Goal: Task Accomplishment & Management: Manage account settings

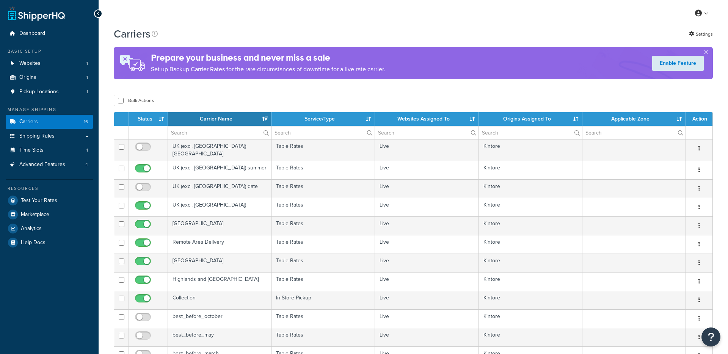
select select "15"
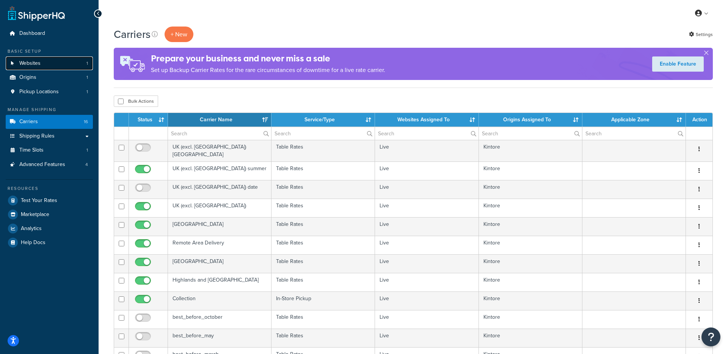
click at [66, 60] on link "Websites 1" at bounding box center [49, 63] width 87 height 14
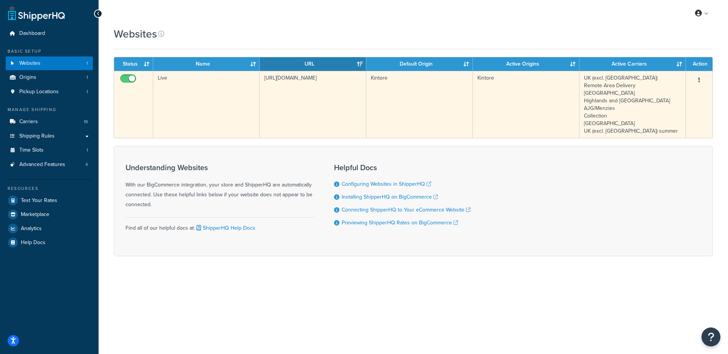
click at [224, 90] on td "Live" at bounding box center [206, 104] width 107 height 67
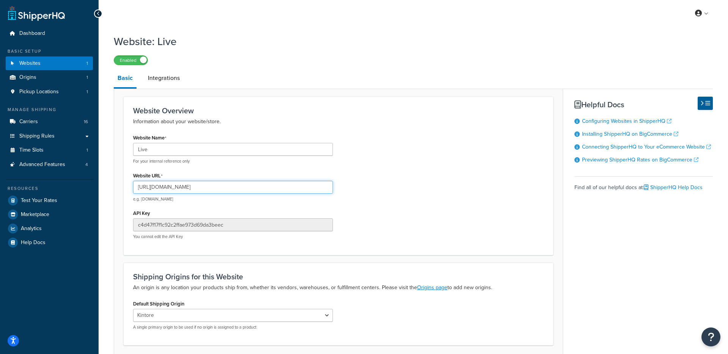
drag, startPoint x: 230, startPoint y: 190, endPoint x: 167, endPoint y: 188, distance: 63.3
click at [167, 188] on input "[URL][DOMAIN_NAME]" at bounding box center [233, 187] width 200 height 13
click at [80, 125] on link "Carriers 16" at bounding box center [49, 122] width 87 height 14
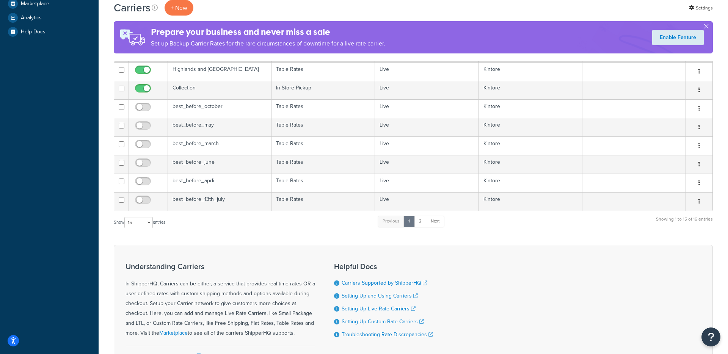
scroll to position [210, 0]
click at [134, 226] on select "10 15 25 50 100" at bounding box center [138, 222] width 28 height 11
select select "100"
click at [125, 229] on select "10 15 25 50 100" at bounding box center [138, 222] width 28 height 11
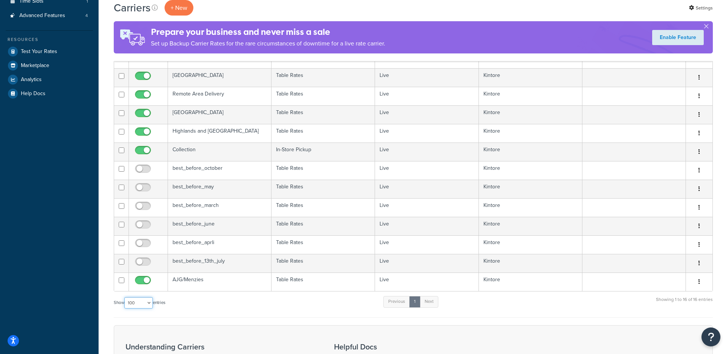
scroll to position [21, 0]
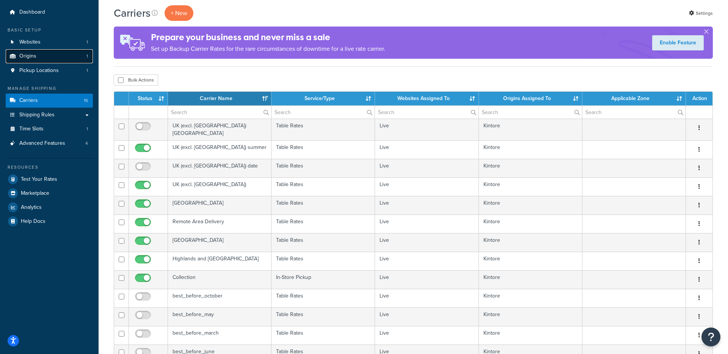
click at [67, 56] on link "Origins 1" at bounding box center [49, 56] width 87 height 14
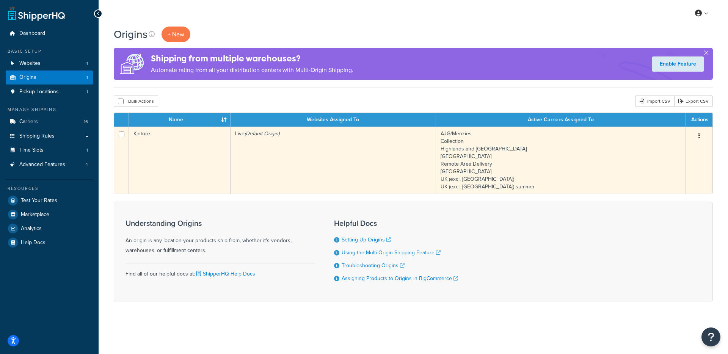
click at [250, 140] on td "Live (Default Origin)" at bounding box center [332, 160] width 205 height 67
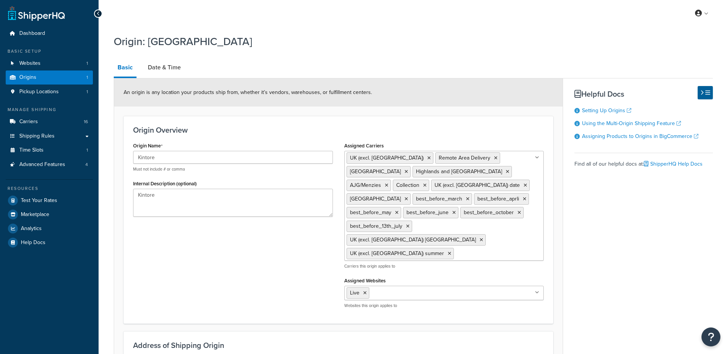
select select "1226"
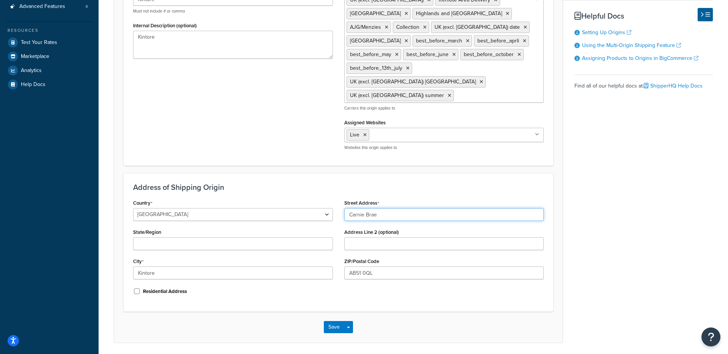
click at [392, 208] on input "Carnie Brae" at bounding box center [444, 214] width 200 height 13
click at [390, 208] on input "Carnie Brae" at bounding box center [444, 214] width 200 height 13
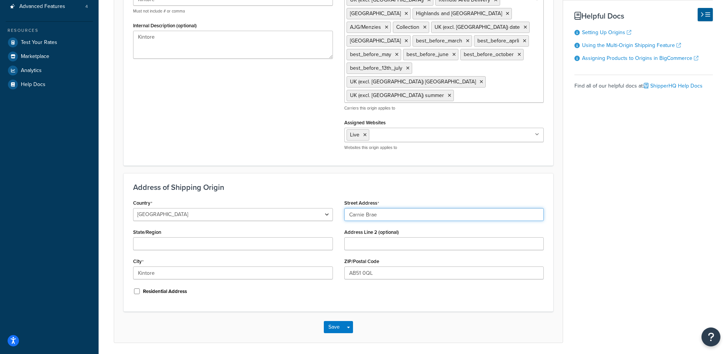
click at [390, 208] on input "Carnie Brae" at bounding box center [444, 214] width 200 height 13
paste input "Carnie Brae"
type input "Carnie Brae"
click at [246, 267] on input "Kintore" at bounding box center [233, 273] width 200 height 13
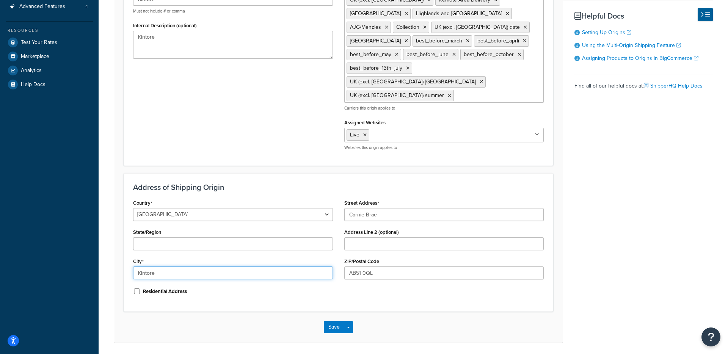
click at [246, 267] on input "Kintore" at bounding box center [233, 273] width 200 height 13
click at [378, 267] on input "AB51 0QL" at bounding box center [444, 273] width 200 height 13
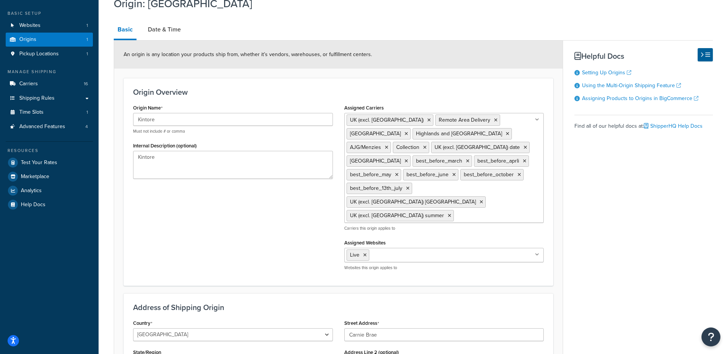
scroll to position [0, 0]
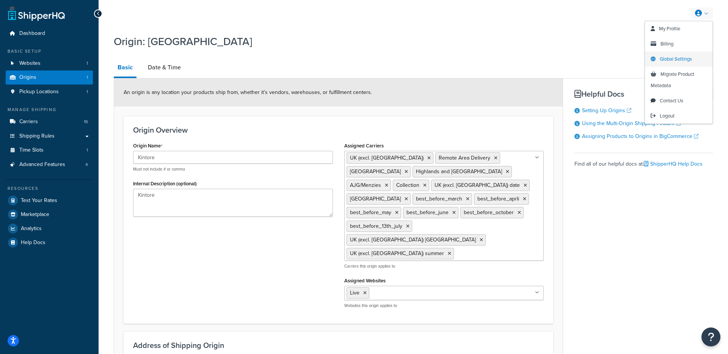
click at [666, 58] on span "Global Settings" at bounding box center [676, 58] width 32 height 7
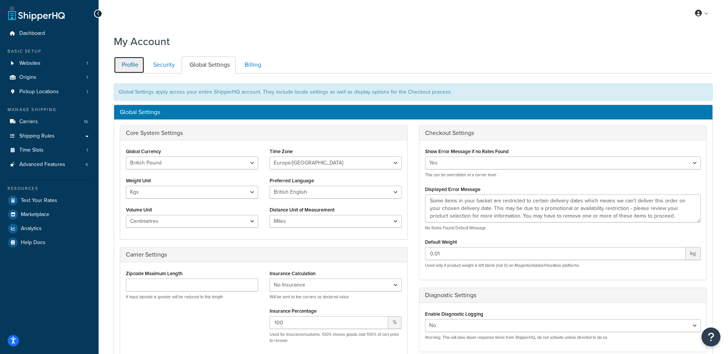
click at [126, 67] on link "Profile" at bounding box center [129, 64] width 31 height 17
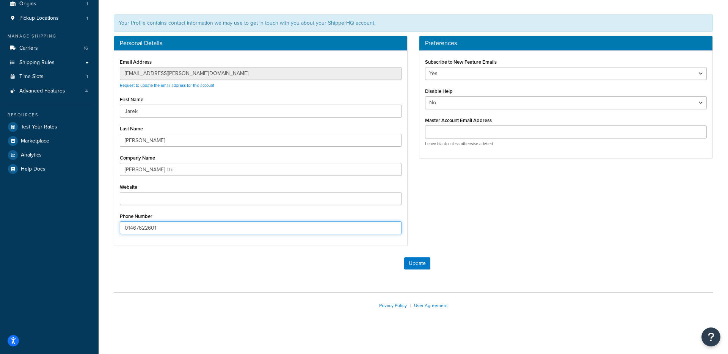
click at [174, 227] on input "01467622601" at bounding box center [261, 227] width 282 height 13
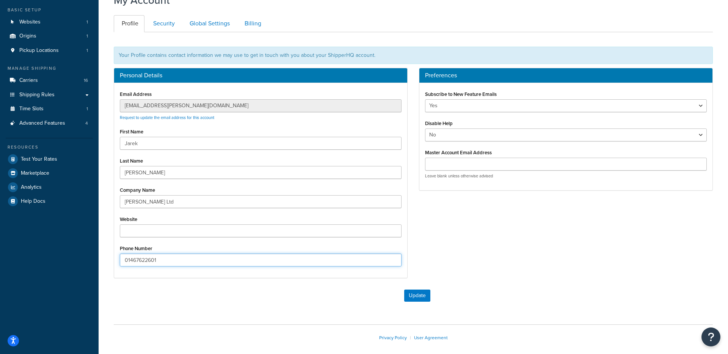
scroll to position [39, 0]
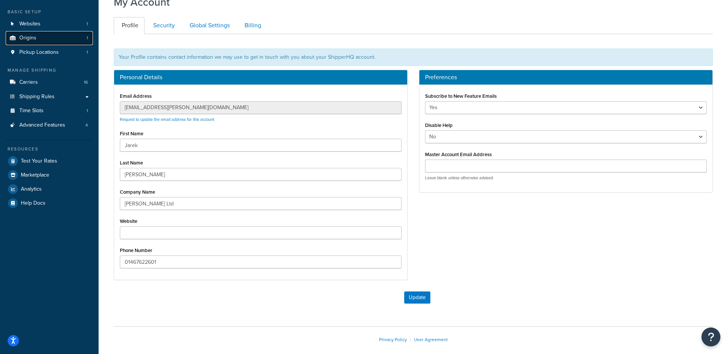
click at [65, 42] on link "Origins 1" at bounding box center [49, 38] width 87 height 14
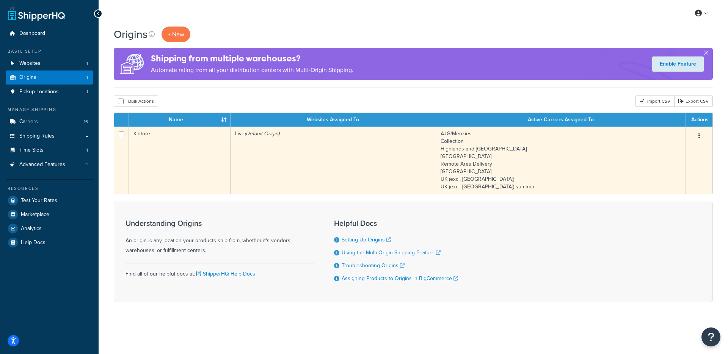
click at [275, 159] on td "Live (Default Origin)" at bounding box center [332, 160] width 205 height 67
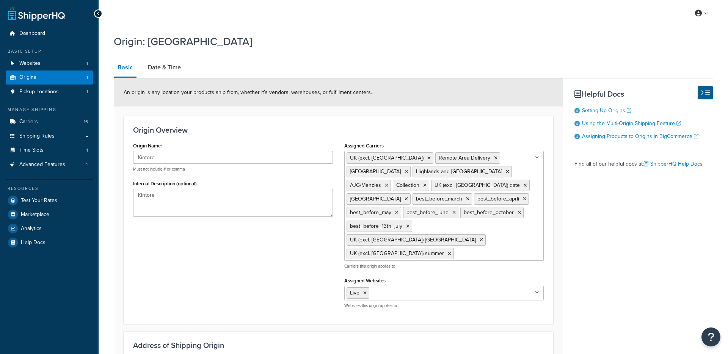
select select "1226"
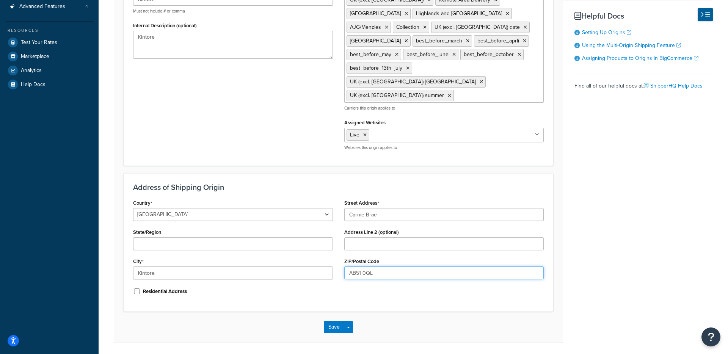
click at [373, 267] on input "AB51 0QL" at bounding box center [444, 273] width 200 height 13
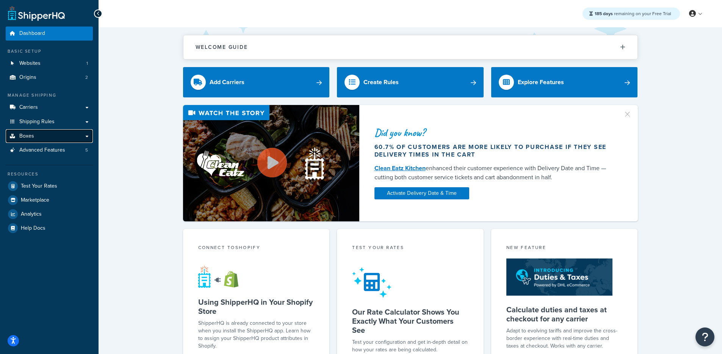
click at [72, 139] on link "Boxes" at bounding box center [49, 136] width 87 height 14
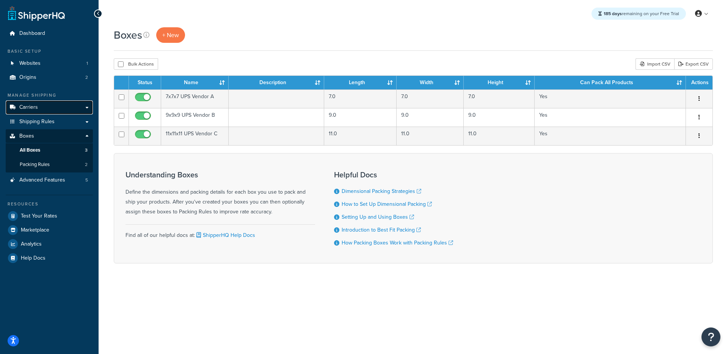
click at [54, 109] on link "Carriers" at bounding box center [49, 107] width 87 height 14
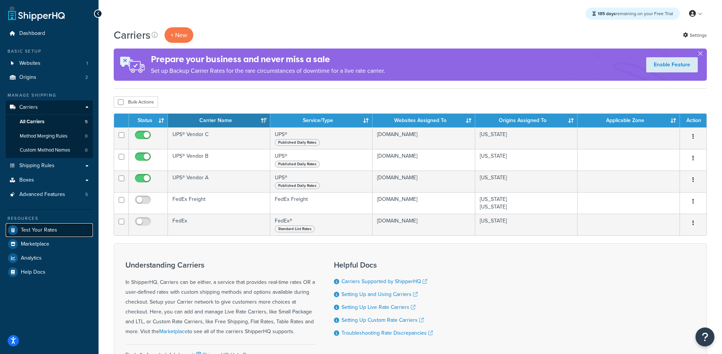
click at [50, 227] on span "Test Your Rates" at bounding box center [39, 230] width 36 height 6
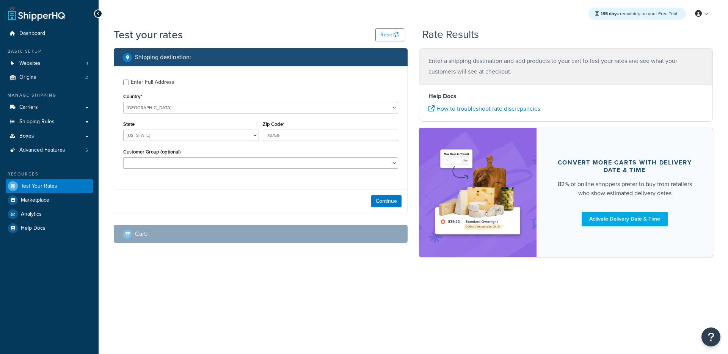
select select "[GEOGRAPHIC_DATA]"
click at [392, 205] on button "Continue" at bounding box center [386, 201] width 30 height 12
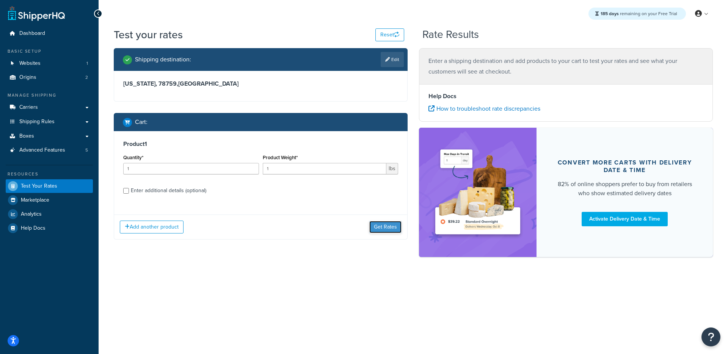
click at [378, 229] on button "Get Rates" at bounding box center [385, 227] width 32 height 12
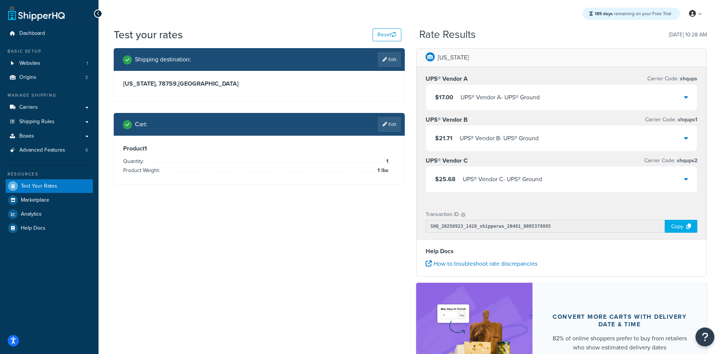
click at [571, 96] on div "$17.00 UPS® Vendor A - UPS® Ground" at bounding box center [561, 98] width 271 height 26
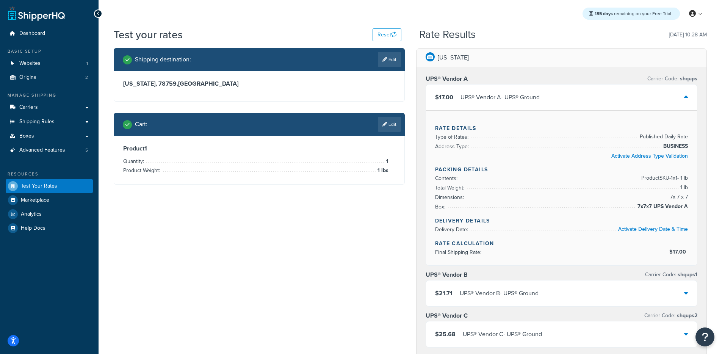
click at [571, 97] on div "$17.00 UPS® Vendor A - UPS® Ground" at bounding box center [561, 98] width 271 height 26
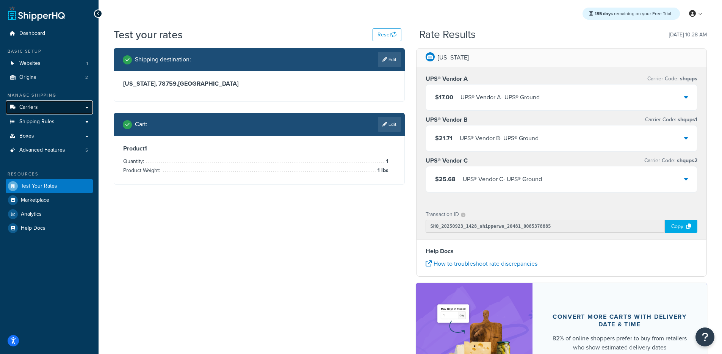
click at [45, 105] on link "Carriers" at bounding box center [49, 107] width 87 height 14
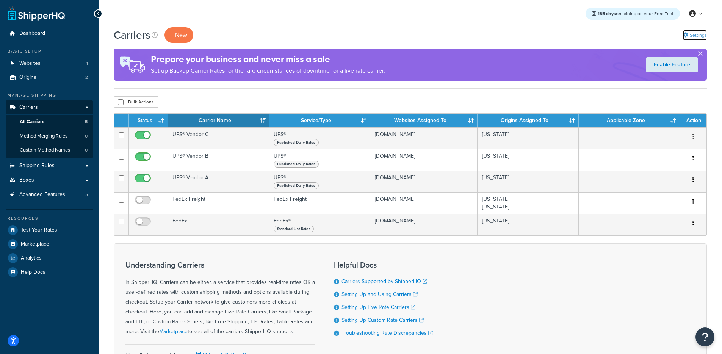
click at [694, 37] on link "Settings" at bounding box center [695, 35] width 24 height 11
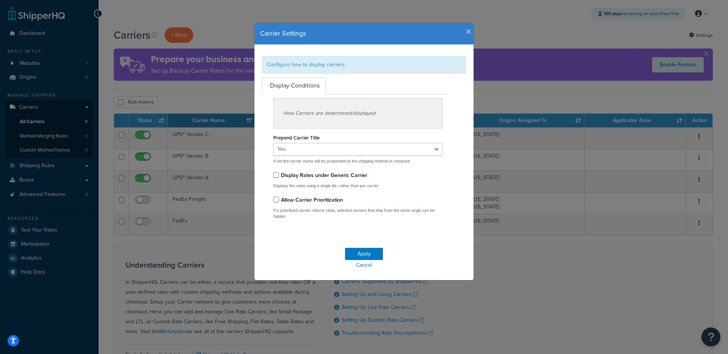
click at [318, 176] on label "Display Rates under Generic Carrier" at bounding box center [324, 175] width 86 height 8
click at [274, 174] on input "Display Rates under Generic Carrier" at bounding box center [276, 175] width 6 height 6
checkbox input "true"
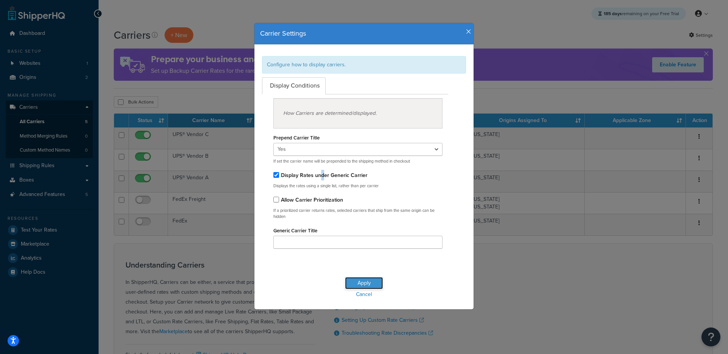
click at [349, 277] on button "Apply" at bounding box center [364, 283] width 38 height 12
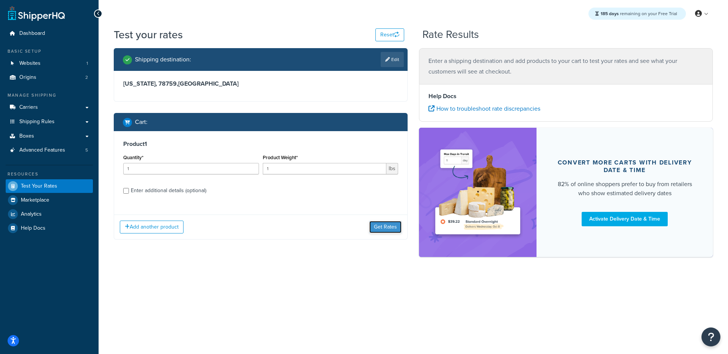
click at [383, 224] on button "Get Rates" at bounding box center [385, 227] width 32 height 12
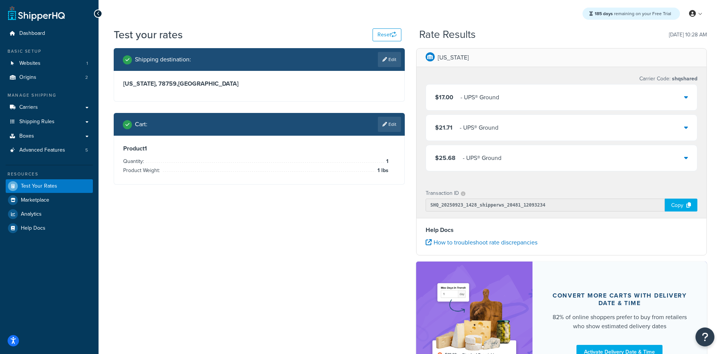
drag, startPoint x: 517, startPoint y: 72, endPoint x: 497, endPoint y: 109, distance: 42.6
click at [517, 72] on div "Carrier Code: shqshared $17.00 - UPS® Ground $21.71 - UPS® Ground $25.68 - UPS®…" at bounding box center [562, 124] width 290 height 114
drag, startPoint x: 497, startPoint y: 109, endPoint x: 503, endPoint y: 96, distance: 14.2
click at [497, 108] on div "$17.00 - UPS® Ground" at bounding box center [561, 98] width 271 height 26
click at [503, 96] on div "$17.00 - UPS® Ground" at bounding box center [561, 98] width 271 height 26
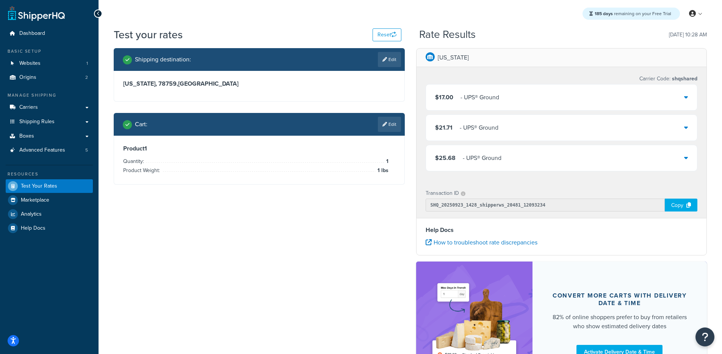
click at [487, 83] on div "Carrier Code: shqshared" at bounding box center [562, 79] width 272 height 11
click at [484, 87] on div "$17.00 - UPS® Ground" at bounding box center [561, 98] width 271 height 26
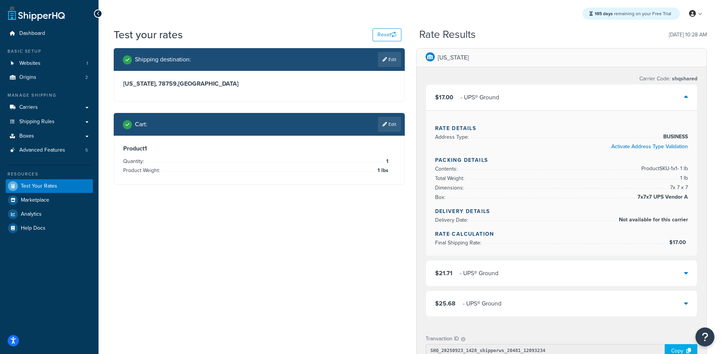
drag, startPoint x: 638, startPoint y: 180, endPoint x: 686, endPoint y: 197, distance: 50.7
click at [678, 191] on li "Dimensions: 7 x 7 x 7" at bounding box center [561, 187] width 253 height 9
drag, startPoint x: 688, startPoint y: 198, endPoint x: 620, endPoint y: 164, distance: 75.8
click at [620, 164] on ul "Contents: Product SKU-1 x 1 - 1 lb Total Weight: 1 lb Dimensions: 7 x 7 x 7 Box…" at bounding box center [561, 183] width 253 height 38
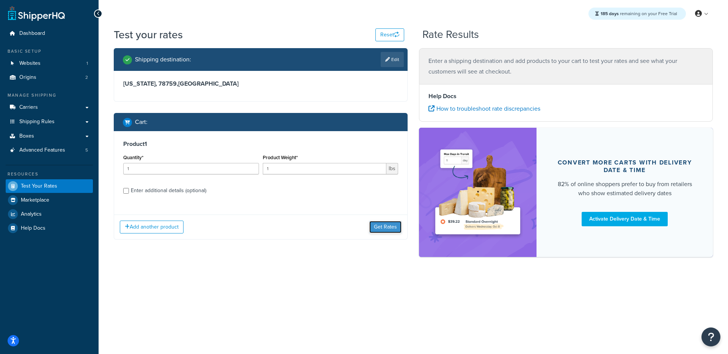
click at [381, 227] on button "Get Rates" at bounding box center [385, 227] width 32 height 12
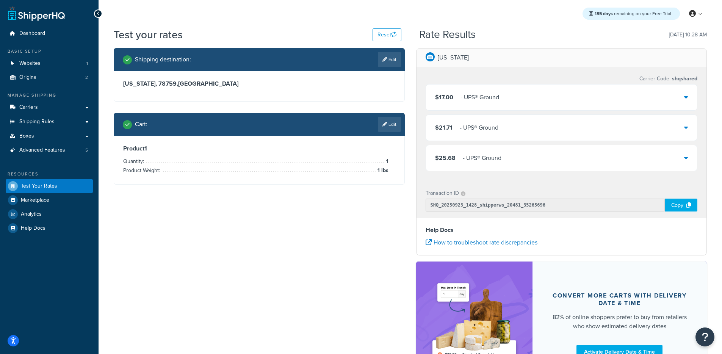
click at [464, 105] on div "$17.00 - UPS® Ground" at bounding box center [561, 98] width 271 height 26
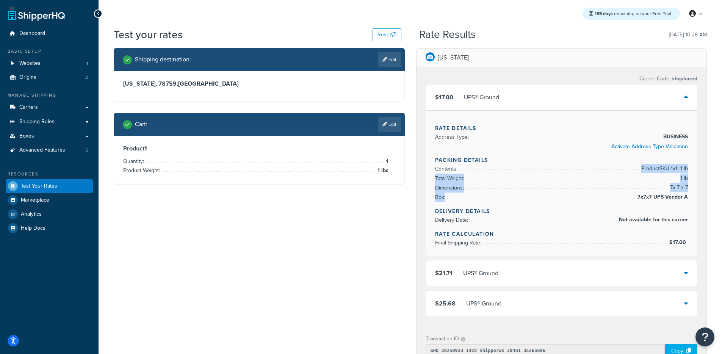
drag, startPoint x: 619, startPoint y: 173, endPoint x: 694, endPoint y: 202, distance: 80.0
click at [694, 202] on div "Rate Details Address Type: BUSINESS Activate Address Type Validation Packing De…" at bounding box center [561, 183] width 271 height 146
drag, startPoint x: 694, startPoint y: 200, endPoint x: 621, endPoint y: 173, distance: 77.7
click at [693, 199] on div "Rate Details Address Type: BUSINESS Activate Address Type Validation Packing De…" at bounding box center [561, 183] width 271 height 146
drag, startPoint x: 634, startPoint y: 186, endPoint x: 694, endPoint y: 206, distance: 62.8
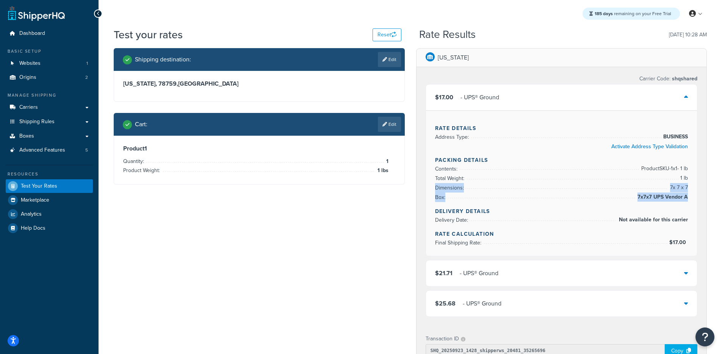
click at [694, 206] on div "Rate Details Address Type: BUSINESS Activate Address Type Validation Packing De…" at bounding box center [561, 183] width 271 height 146
click at [694, 193] on div "Rate Details Address Type: BUSINESS Activate Address Type Validation Packing De…" at bounding box center [561, 183] width 271 height 146
drag, startPoint x: 691, startPoint y: 201, endPoint x: 616, endPoint y: 161, distance: 85.1
click at [616, 161] on div "Rate Details Address Type: BUSINESS Activate Address Type Validation Packing De…" at bounding box center [561, 183] width 271 height 146
click at [618, 161] on h4 "Packing Details" at bounding box center [561, 160] width 253 height 8
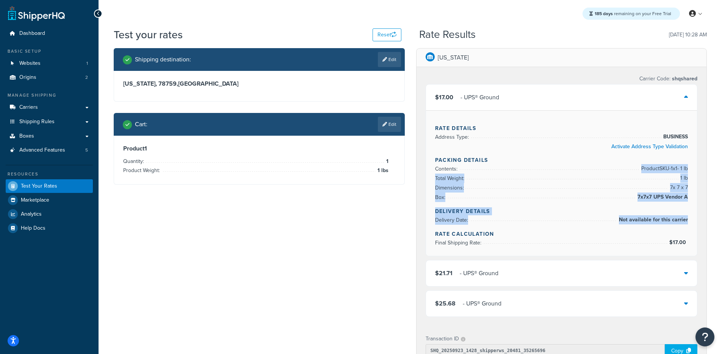
drag, startPoint x: 650, startPoint y: 174, endPoint x: 720, endPoint y: 229, distance: 88.3
click at [720, 228] on div "Test your rates Reset Rate Results 09/23/2025, 10:28 AM Shipping destination : …" at bounding box center [411, 294] width 624 height 535
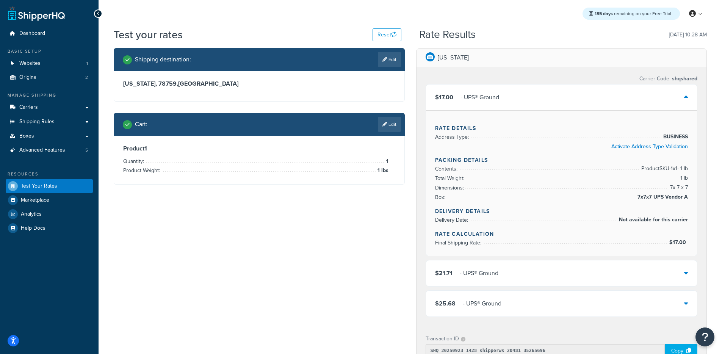
click at [412, 240] on div "South Carolina Carrier Code: shqshared $17.00 - UPS® Ground Rate Details Addres…" at bounding box center [562, 295] width 303 height 495
click at [537, 64] on div "[US_STATE]" at bounding box center [562, 58] width 290 height 19
click at [60, 106] on link "Carriers" at bounding box center [49, 107] width 87 height 14
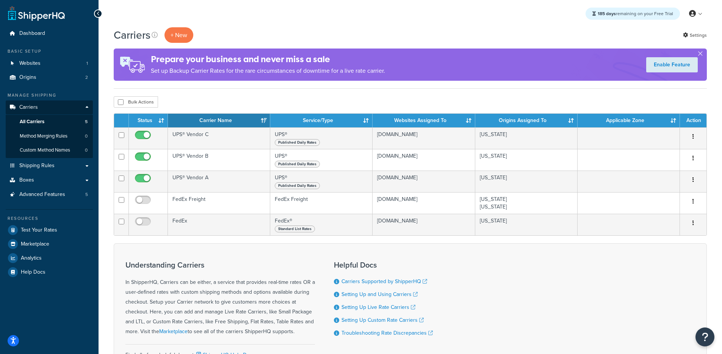
click at [714, 29] on div "Carriers + New Settings Prepare your business and never miss a sale Set up Back…" at bounding box center [411, 218] width 624 height 383
click at [710, 33] on div "Carriers + New Settings Prepare your business and never miss a sale Set up Back…" at bounding box center [411, 218] width 624 height 383
click at [692, 37] on link "Settings" at bounding box center [695, 35] width 24 height 11
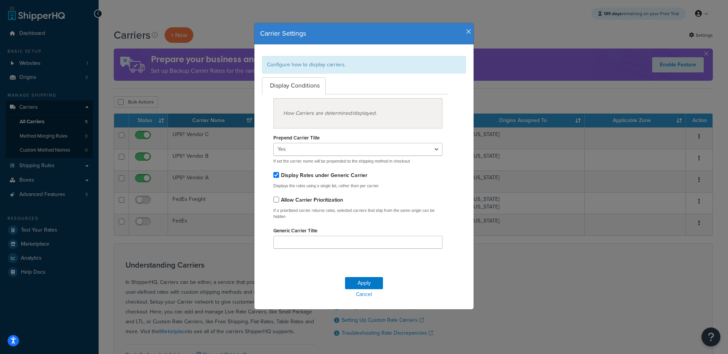
click at [307, 250] on div "How Carriers are determined/displayed. Prepend Carrier Title Yes No If set the …" at bounding box center [355, 174] width 198 height 160
click at [312, 248] on input "Generic Carrier Title" at bounding box center [357, 242] width 169 height 13
click at [407, 245] on input "Generic Carrier Title" at bounding box center [357, 242] width 169 height 13
click at [407, 240] on input "Generic Carrier Title" at bounding box center [357, 242] width 169 height 13
type input "test"
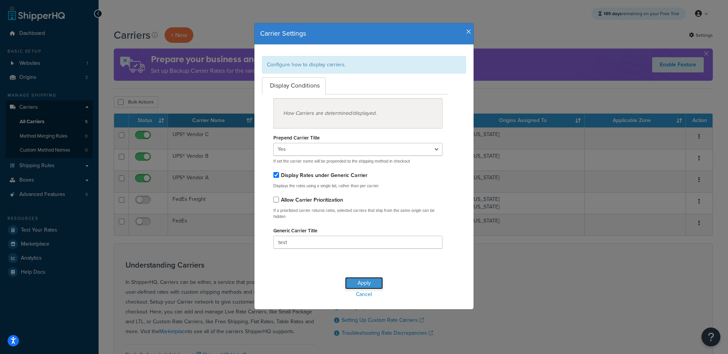
click at [356, 282] on button "Apply" at bounding box center [364, 283] width 38 height 12
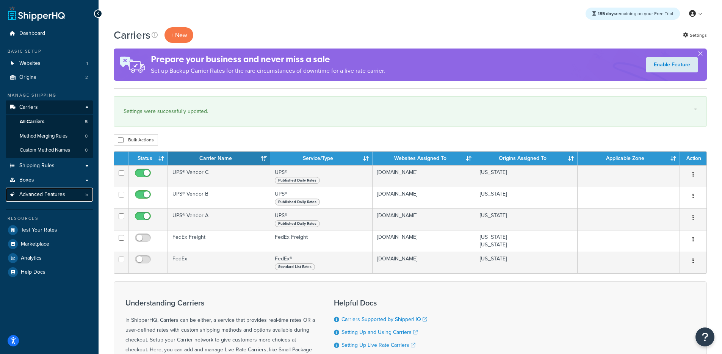
click at [58, 194] on span "Advanced Features" at bounding box center [42, 194] width 46 height 6
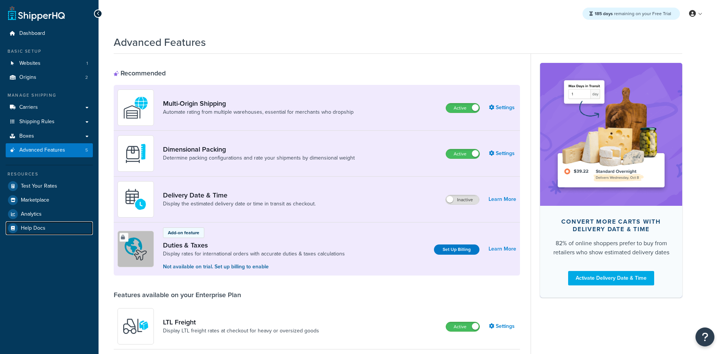
click at [50, 234] on link "Help Docs" at bounding box center [49, 228] width 87 height 14
click at [63, 188] on link "Test Your Rates" at bounding box center [49, 186] width 87 height 14
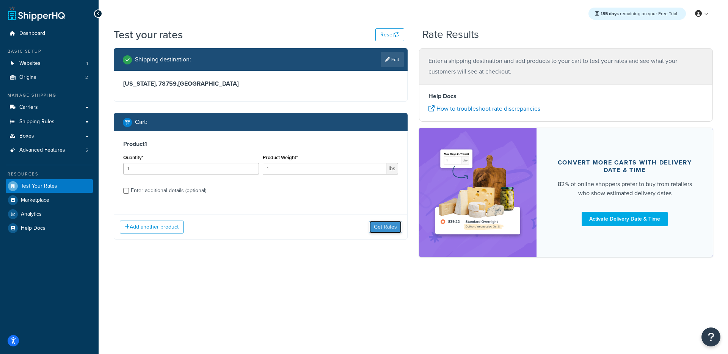
click at [382, 224] on button "Get Rates" at bounding box center [385, 227] width 32 height 12
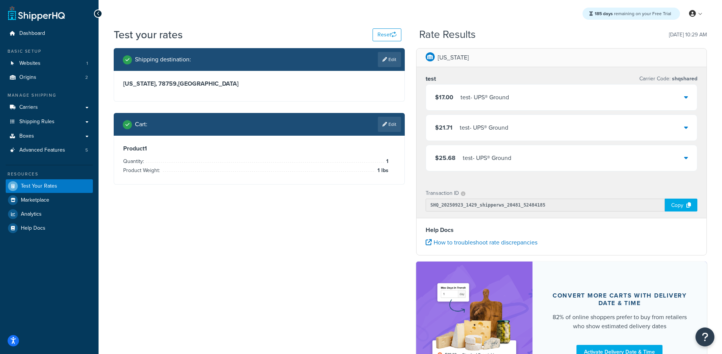
click at [506, 84] on div "$17.00 test - UPS® Ground" at bounding box center [562, 97] width 272 height 27
drag, startPoint x: 503, startPoint y: 93, endPoint x: 491, endPoint y: 94, distance: 11.8
click at [503, 93] on div "test - UPS® Ground" at bounding box center [485, 97] width 49 height 11
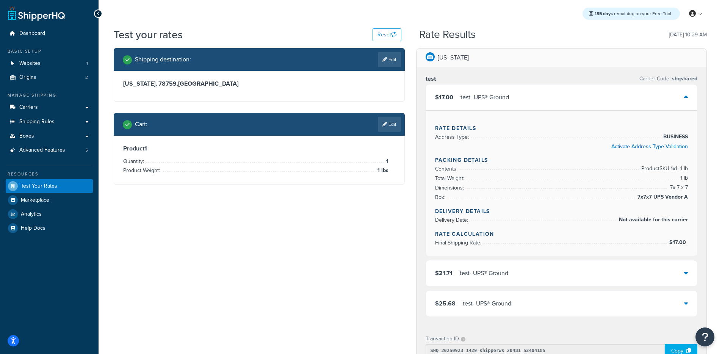
click at [480, 93] on div "test - UPS® Ground" at bounding box center [485, 97] width 49 height 11
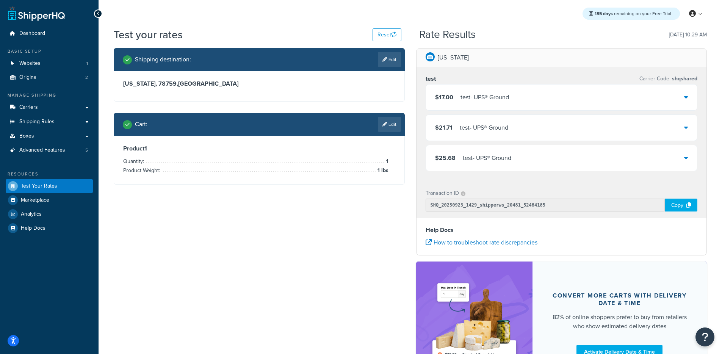
click at [495, 141] on div "$21.71 test - UPS® Ground" at bounding box center [562, 127] width 272 height 27
click at [495, 133] on div "$21.71 test - UPS® Ground" at bounding box center [561, 128] width 271 height 26
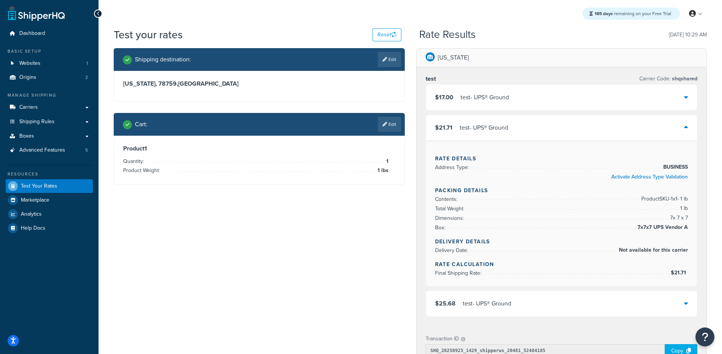
click at [495, 133] on div "$21.71 test - UPS® Ground" at bounding box center [561, 128] width 271 height 26
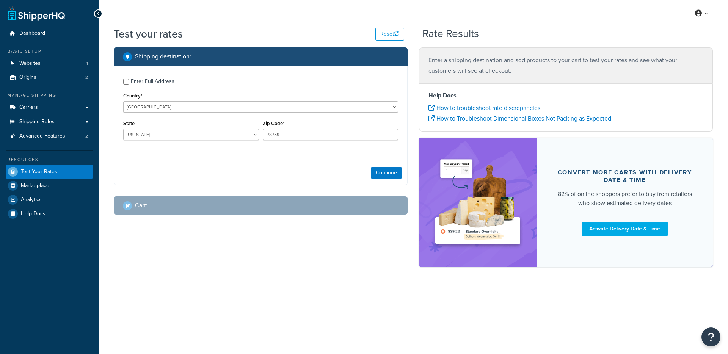
select select "[GEOGRAPHIC_DATA]"
click at [248, 154] on div "Enter Full Address Country* United States United Kingdom Afghanistan Åland Isla…" at bounding box center [260, 110] width 293 height 89
drag, startPoint x: 372, startPoint y: 168, endPoint x: 377, endPoint y: 170, distance: 6.0
click at [372, 168] on button "Continue" at bounding box center [386, 173] width 30 height 12
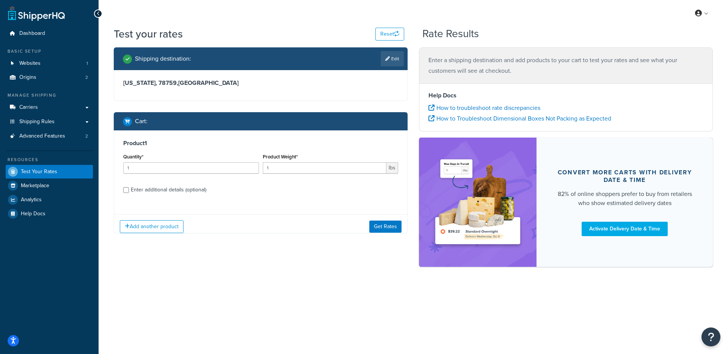
drag, startPoint x: 392, startPoint y: 174, endPoint x: 385, endPoint y: 176, distance: 7.0
click at [392, 100] on div at bounding box center [260, 100] width 293 height 0
click at [384, 218] on div "Add another product Get Rates" at bounding box center [260, 226] width 293 height 25
click at [379, 226] on button "Get Rates" at bounding box center [385, 226] width 32 height 12
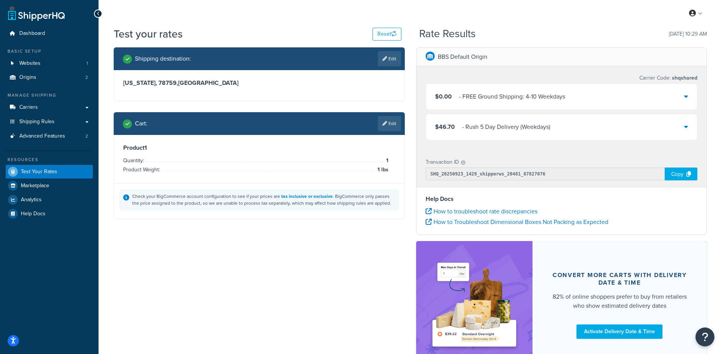
click at [437, 120] on div "$46.70 - Rush 5 Day Delivery (Weekdays)" at bounding box center [561, 127] width 271 height 26
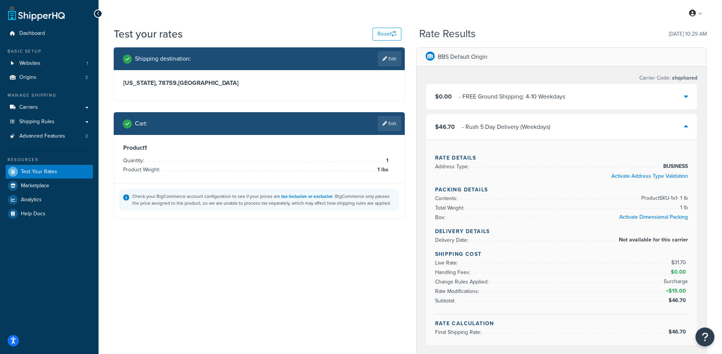
click at [442, 124] on span "$46.70" at bounding box center [445, 126] width 20 height 9
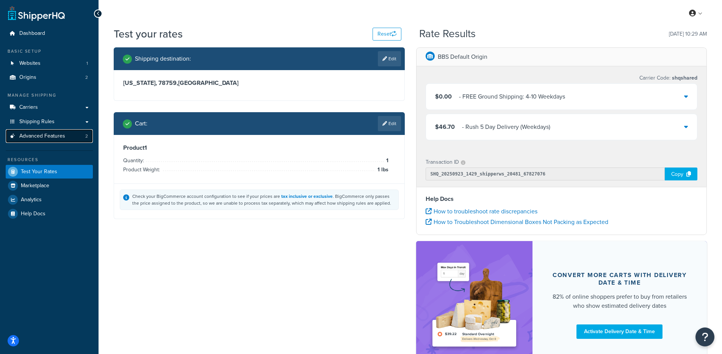
click at [56, 134] on span "Advanced Features" at bounding box center [42, 136] width 46 height 6
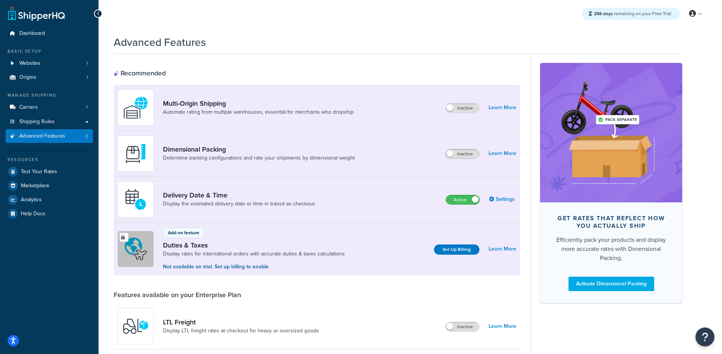
click at [451, 157] on span at bounding box center [450, 153] width 7 height 7
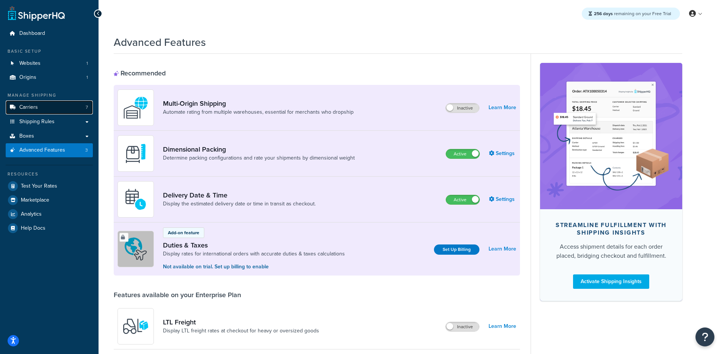
click at [71, 105] on link "Carriers 7" at bounding box center [49, 107] width 87 height 14
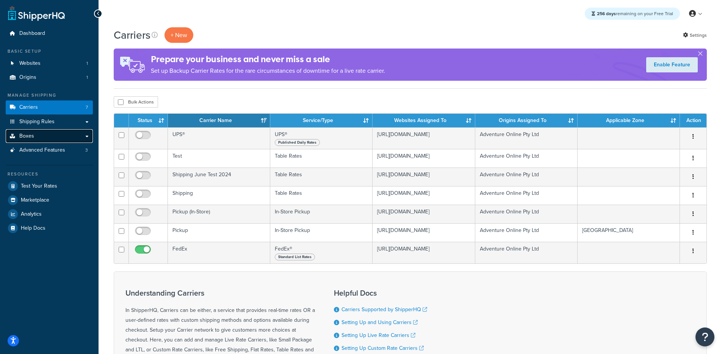
click at [59, 139] on link "Boxes" at bounding box center [49, 136] width 87 height 14
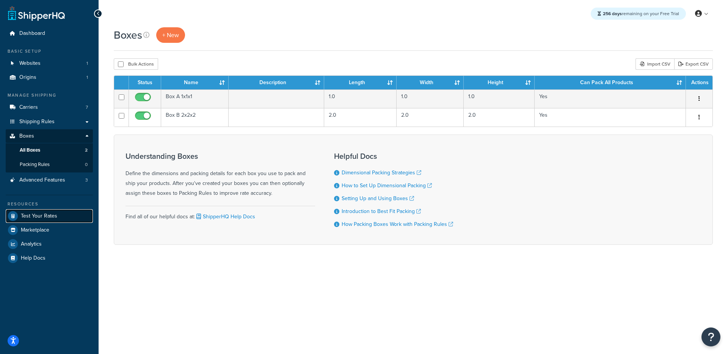
click at [45, 218] on span "Test Your Rates" at bounding box center [39, 216] width 36 height 6
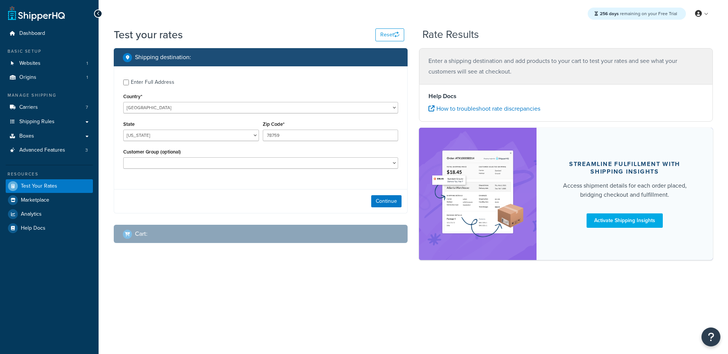
select select "[GEOGRAPHIC_DATA]"
click at [381, 199] on button "Continue" at bounding box center [386, 201] width 30 height 12
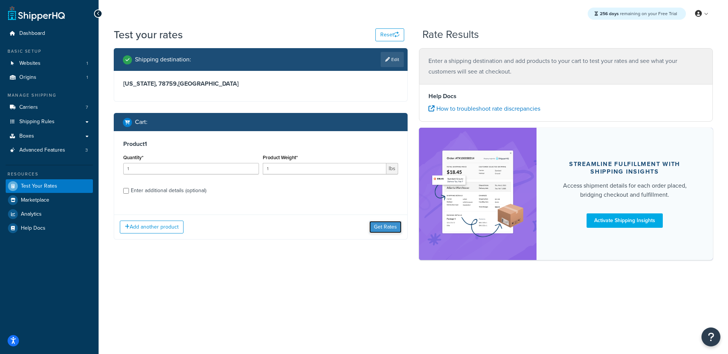
click at [396, 230] on button "Get Rates" at bounding box center [385, 227] width 32 height 12
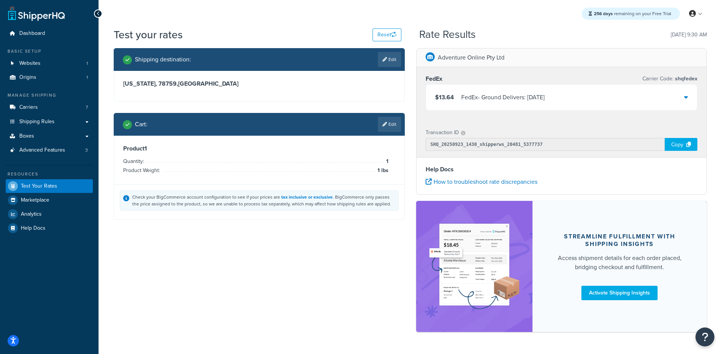
click at [507, 100] on div "FedEx - Ground Delivers: Wed, Sep 24" at bounding box center [502, 97] width 83 height 11
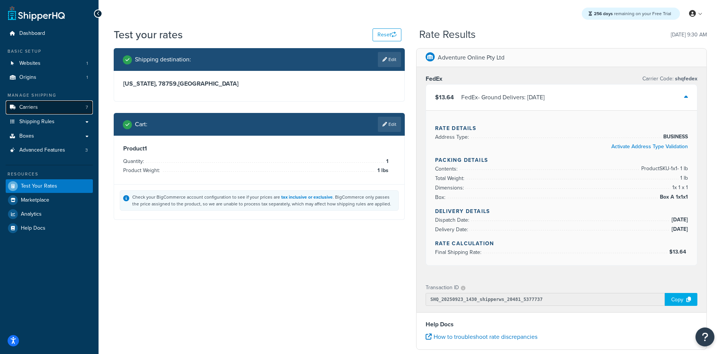
click at [33, 104] on span "Carriers" at bounding box center [28, 107] width 19 height 6
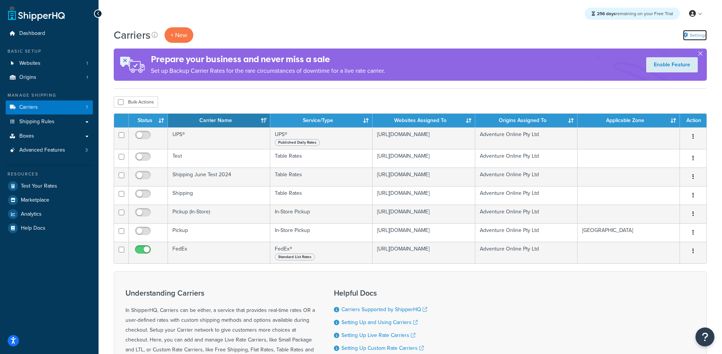
click at [701, 39] on link "Settings" at bounding box center [695, 35] width 24 height 11
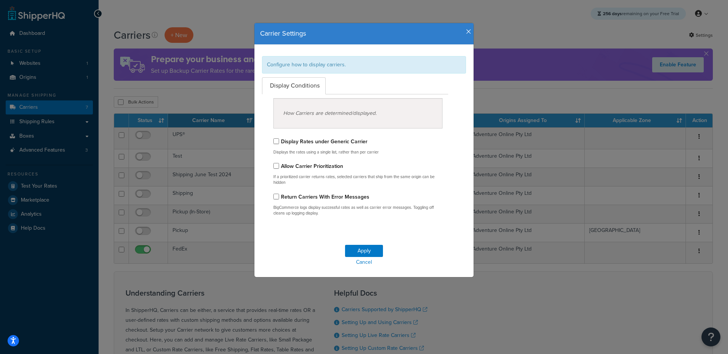
click at [309, 143] on label "Display Rates under Generic Carrier" at bounding box center [324, 142] width 86 height 8
click at [279, 143] on input "Display Rates under Generic Carrier" at bounding box center [276, 141] width 6 height 6
checkbox input "true"
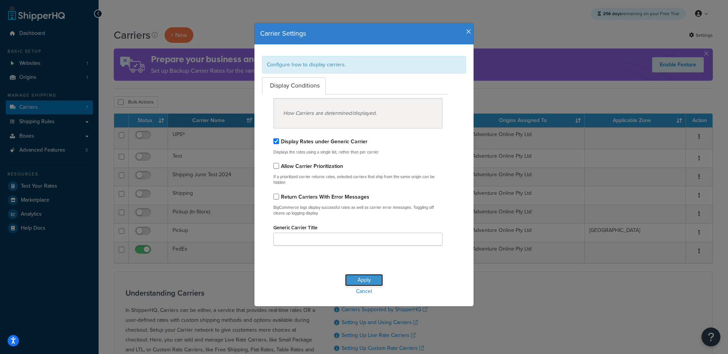
click at [349, 283] on button "Apply" at bounding box center [364, 280] width 38 height 12
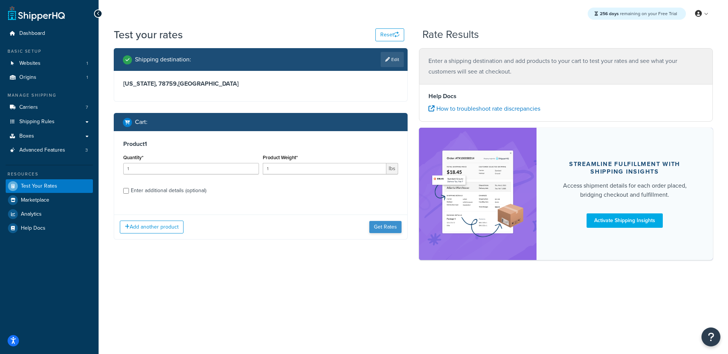
drag, startPoint x: 368, startPoint y: 227, endPoint x: 381, endPoint y: 228, distance: 12.5
click at [368, 227] on div "Add another product Get Rates" at bounding box center [260, 227] width 293 height 25
click at [381, 228] on button "Get Rates" at bounding box center [385, 227] width 32 height 12
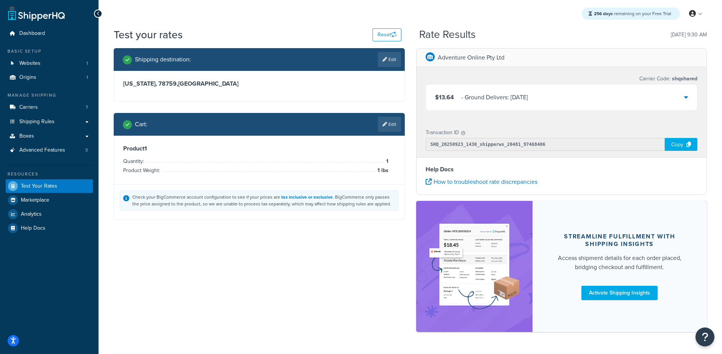
click at [509, 93] on div "- Ground Delivers: [DATE]" at bounding box center [494, 97] width 67 height 11
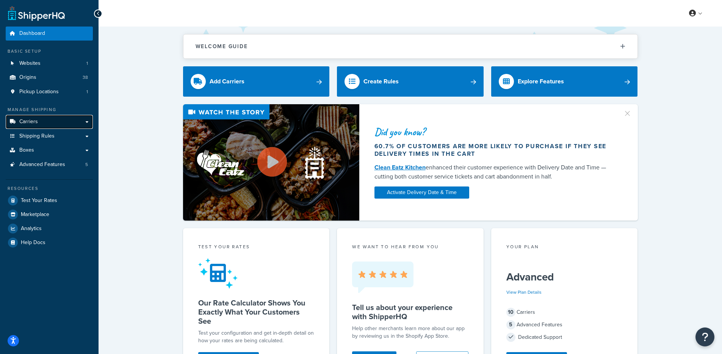
click at [69, 126] on link "Carriers" at bounding box center [49, 122] width 87 height 14
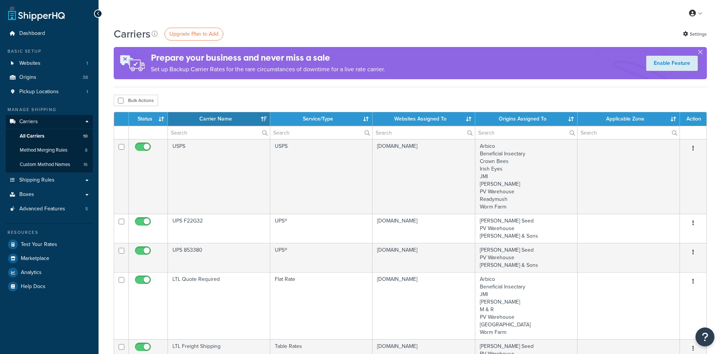
select select "15"
click at [51, 244] on span "Test Your Rates" at bounding box center [39, 244] width 36 height 6
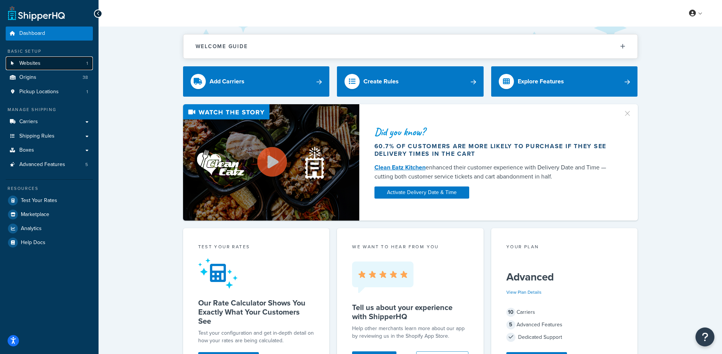
click at [66, 63] on link "Websites 1" at bounding box center [49, 63] width 87 height 14
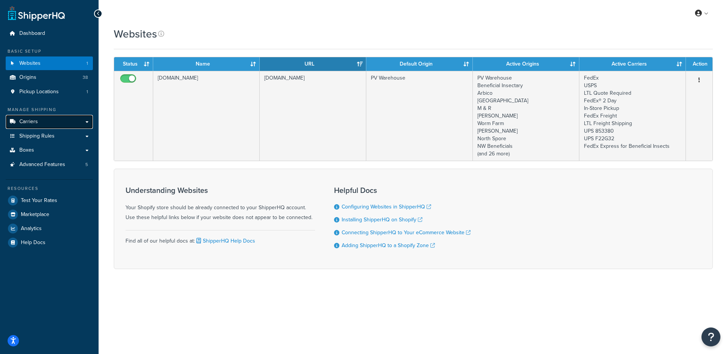
click at [69, 116] on link "Carriers" at bounding box center [49, 122] width 87 height 14
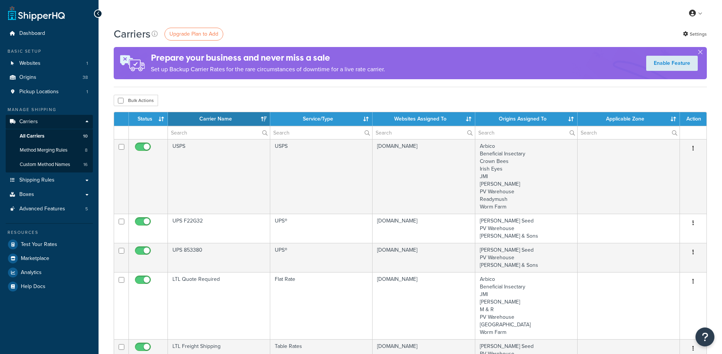
select select "15"
drag, startPoint x: 0, startPoint y: 0, endPoint x: 40, endPoint y: 204, distance: 208.3
click at [40, 204] on link "Advanced Features 5" at bounding box center [49, 209] width 87 height 14
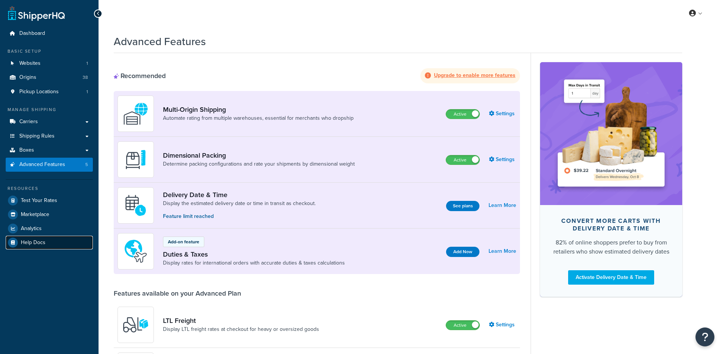
click at [47, 241] on link "Help Docs" at bounding box center [49, 243] width 87 height 14
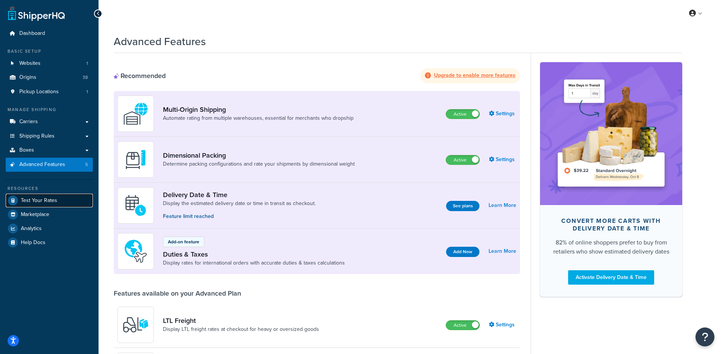
click at [37, 198] on span "Test Your Rates" at bounding box center [39, 201] width 36 height 6
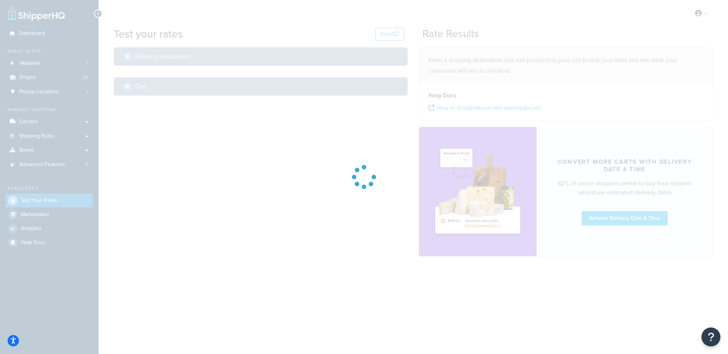
select select "[GEOGRAPHIC_DATA]"
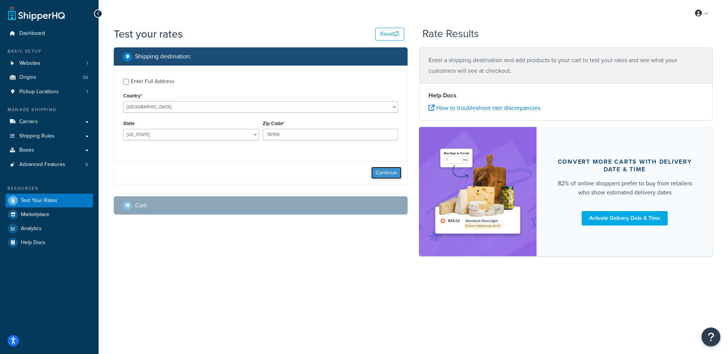
click at [390, 167] on button "Continue" at bounding box center [386, 173] width 30 height 12
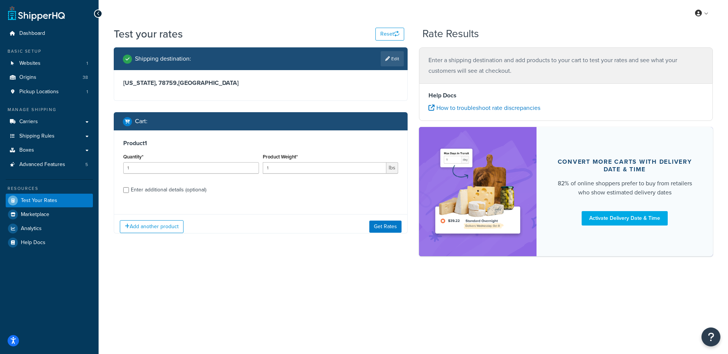
click at [379, 208] on div "Product 1 Quantity* 1 Product Weight* 1 lbs Enter additional details (optional)" at bounding box center [260, 169] width 293 height 78
click at [381, 218] on div "Add another product Get Rates" at bounding box center [260, 226] width 293 height 25
click at [381, 223] on button "Get Rates" at bounding box center [385, 226] width 32 height 12
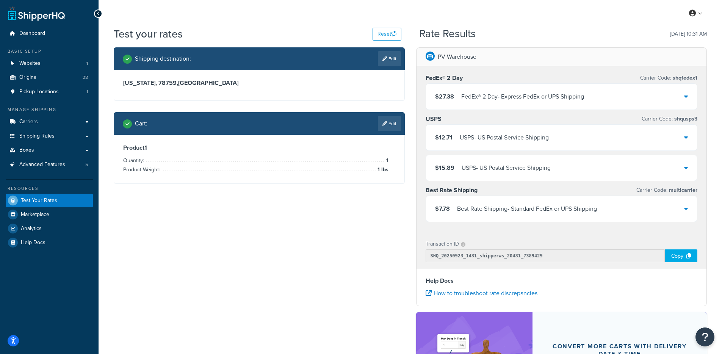
click at [474, 100] on div "FedEx® 2 Day - Express FedEx or UPS Shipping" at bounding box center [522, 96] width 123 height 11
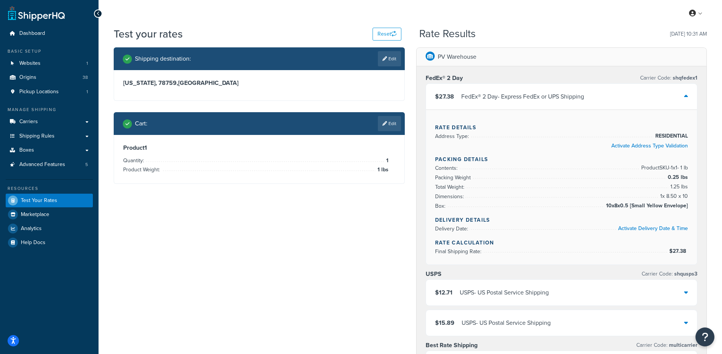
click at [473, 100] on div "FedEx® 2 Day - Express FedEx or UPS Shipping" at bounding box center [522, 96] width 123 height 11
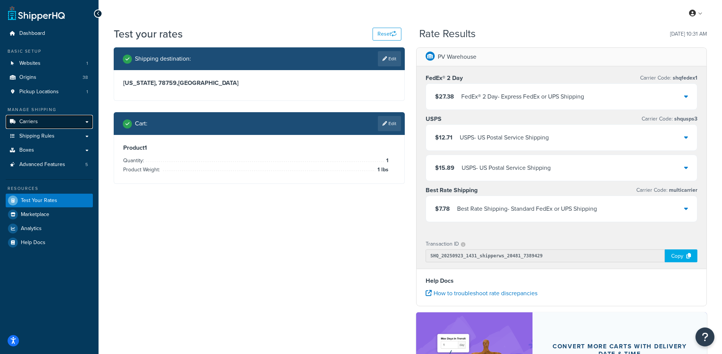
click at [62, 118] on link "Carriers" at bounding box center [49, 122] width 87 height 14
click at [60, 167] on span "Advanced Features" at bounding box center [42, 164] width 46 height 6
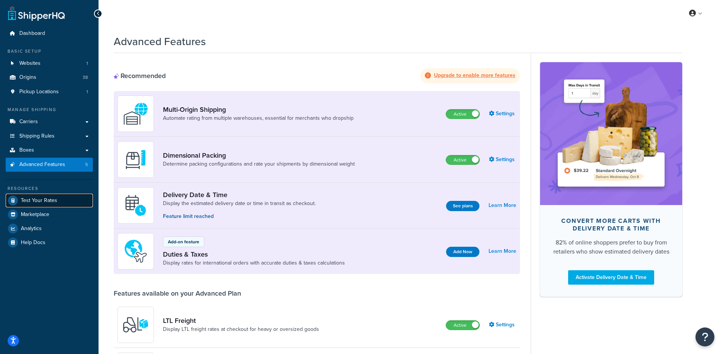
click at [43, 204] on link "Test Your Rates" at bounding box center [49, 201] width 87 height 14
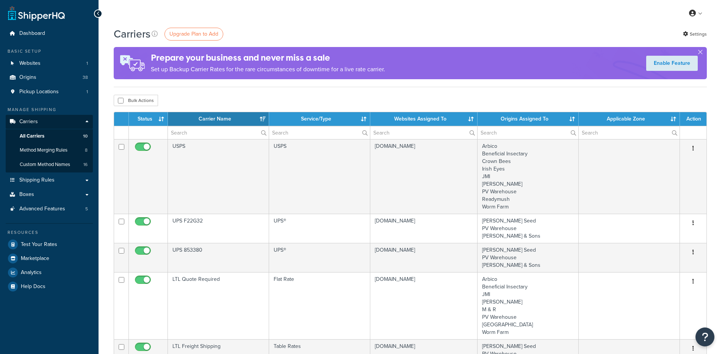
select select "15"
click at [697, 29] on link "Settings" at bounding box center [695, 34] width 24 height 11
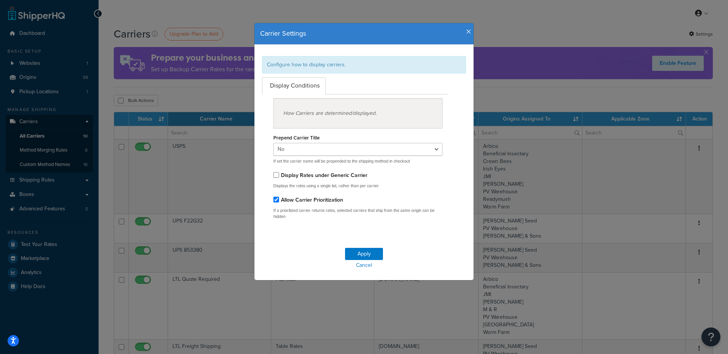
click at [306, 176] on label "Display Rates under Generic Carrier" at bounding box center [324, 175] width 86 height 8
click at [279, 176] on input "Display Rates under Generic Carrier" at bounding box center [276, 175] width 6 height 6
checkbox input "true"
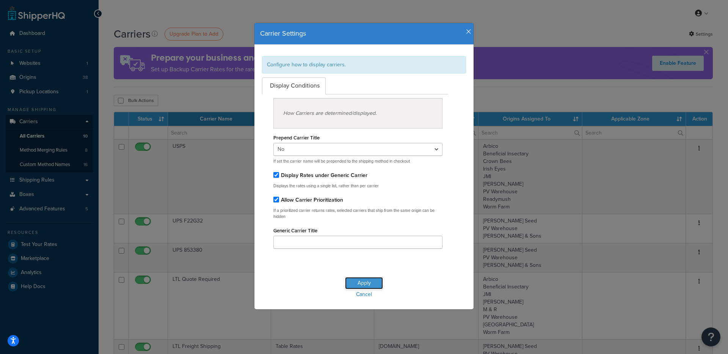
click at [351, 286] on button "Apply" at bounding box center [364, 283] width 38 height 12
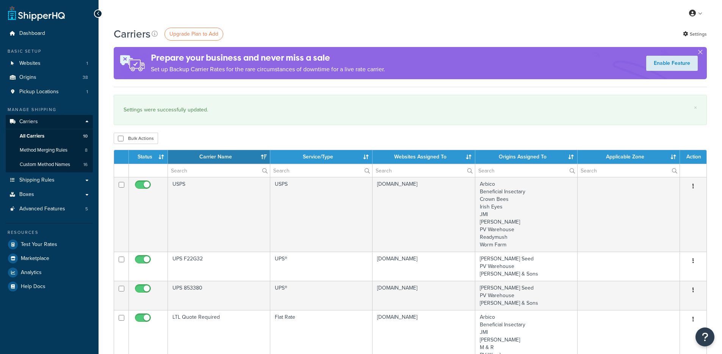
select select "15"
click at [694, 36] on link "Settings" at bounding box center [695, 34] width 24 height 11
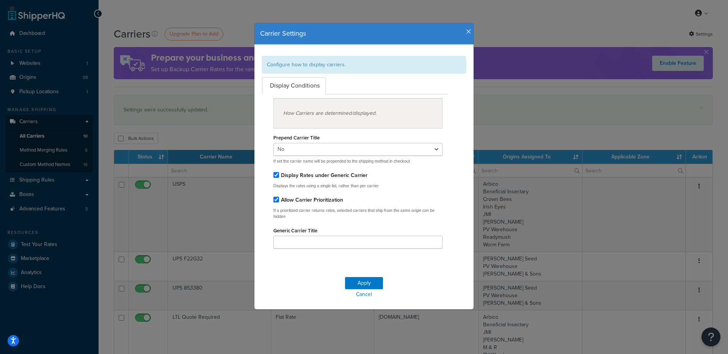
click at [467, 32] on icon "button" at bounding box center [468, 31] width 5 height 7
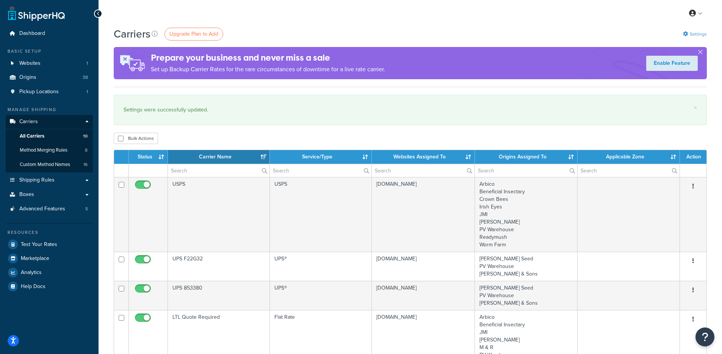
click at [682, 32] on div "Carriers Upgrade Plan to Add Settings" at bounding box center [410, 34] width 593 height 15
click at [685, 33] on icon at bounding box center [685, 33] width 5 height 5
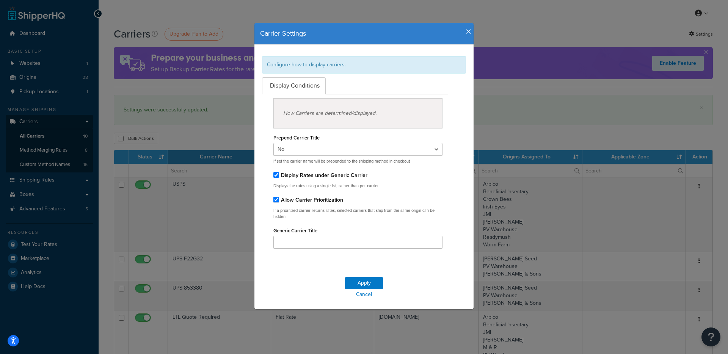
click at [285, 177] on label "Display Rates under Generic Carrier" at bounding box center [324, 175] width 86 height 8
click at [279, 177] on input "Display Rates under Generic Carrier" at bounding box center [276, 175] width 6 height 6
checkbox input "false"
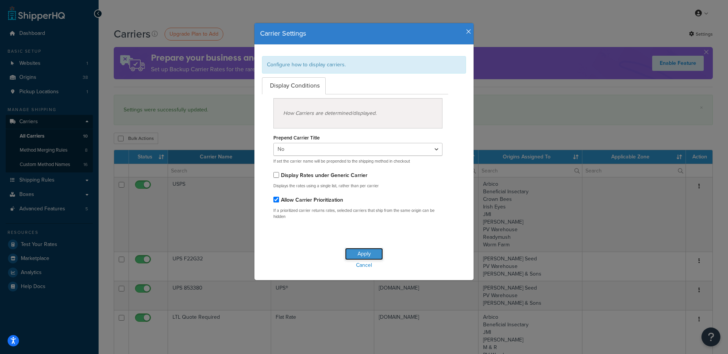
click at [363, 258] on button "Apply" at bounding box center [364, 254] width 38 height 12
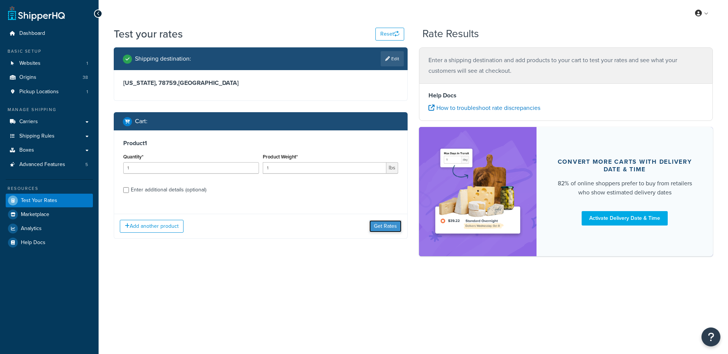
click at [374, 230] on button "Get Rates" at bounding box center [385, 226] width 32 height 12
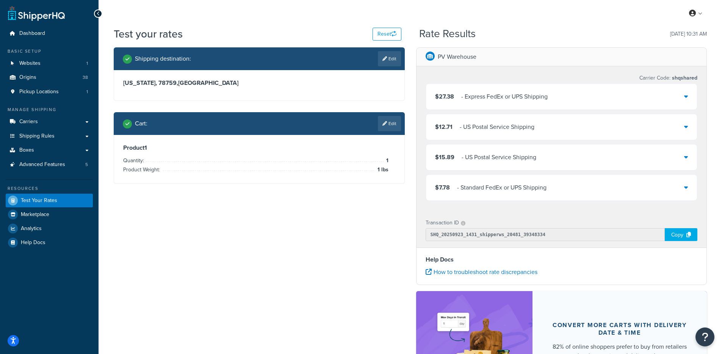
click at [566, 91] on div "$27.38 - Express FedEx or UPS Shipping" at bounding box center [561, 97] width 271 height 26
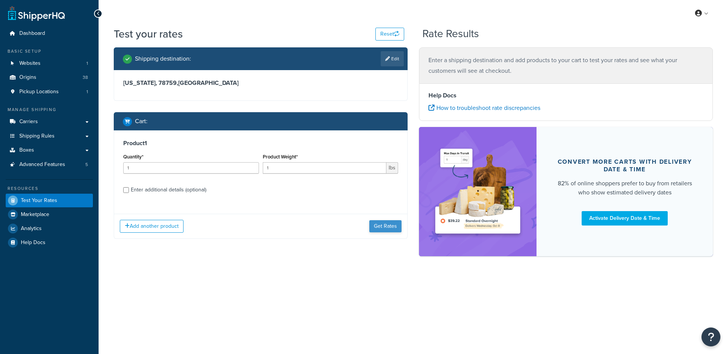
drag, startPoint x: 368, startPoint y: 221, endPoint x: 378, endPoint y: 225, distance: 9.7
click at [369, 222] on div "Add another product Get Rates" at bounding box center [260, 226] width 293 height 25
click at [379, 226] on button "Get Rates" at bounding box center [385, 226] width 32 height 12
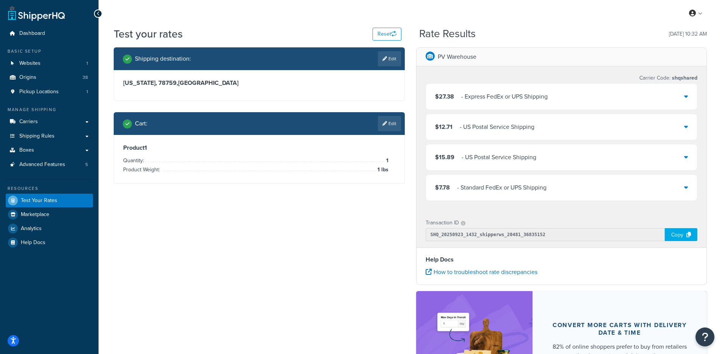
click at [515, 97] on div "- Express FedEx or UPS Shipping" at bounding box center [504, 96] width 86 height 11
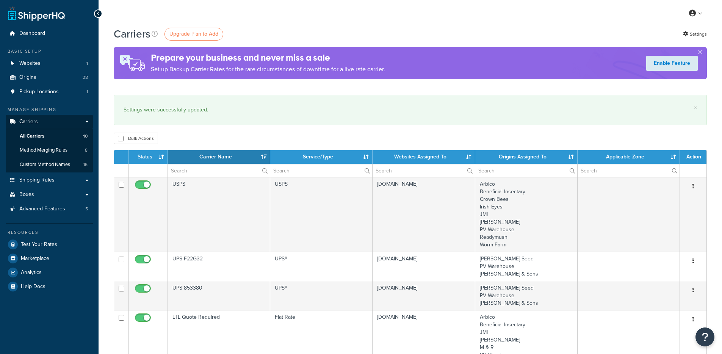
select select "15"
click at [701, 34] on link "Settings" at bounding box center [695, 34] width 24 height 11
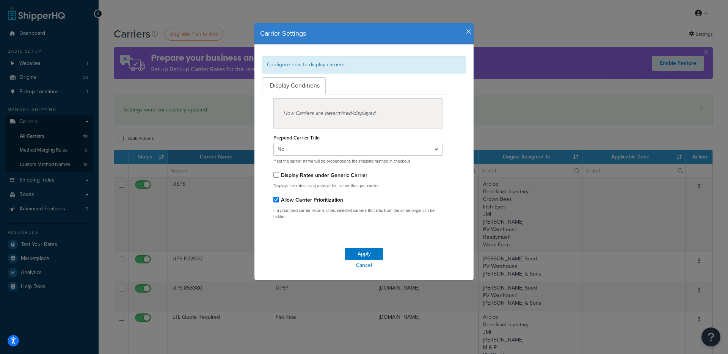
click at [466, 31] on icon "button" at bounding box center [468, 31] width 5 height 7
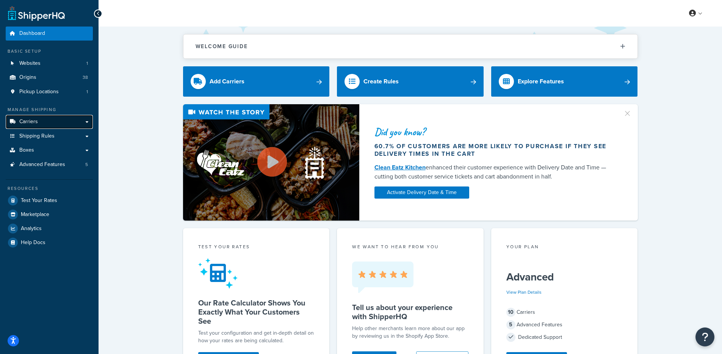
click at [51, 119] on link "Carriers" at bounding box center [49, 122] width 87 height 14
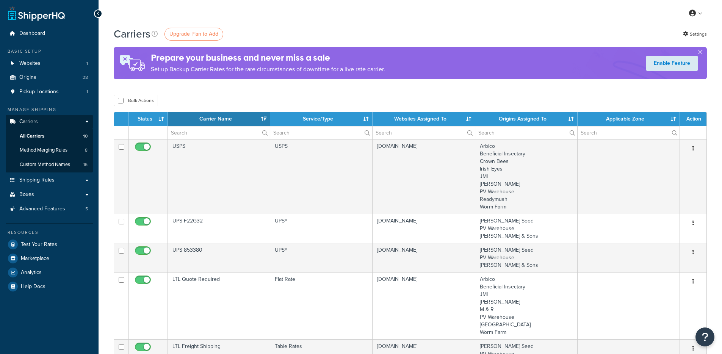
select select "15"
click at [689, 36] on link "Settings" at bounding box center [695, 34] width 24 height 11
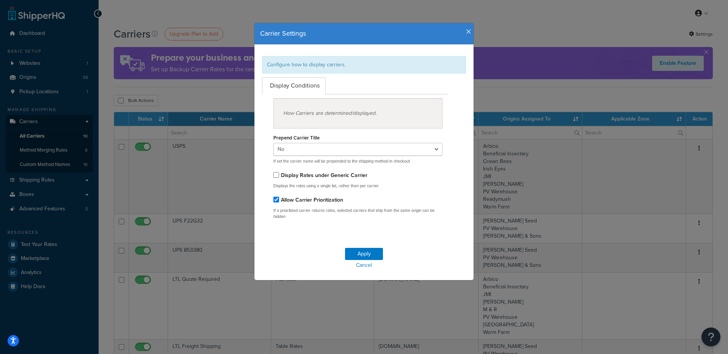
click at [475, 28] on div "Carrier Settings Configure how to display carriers. Display Conditions How Carr…" at bounding box center [364, 177] width 728 height 354
click at [466, 32] on icon "button" at bounding box center [468, 31] width 5 height 7
